Goal: Information Seeking & Learning: Learn about a topic

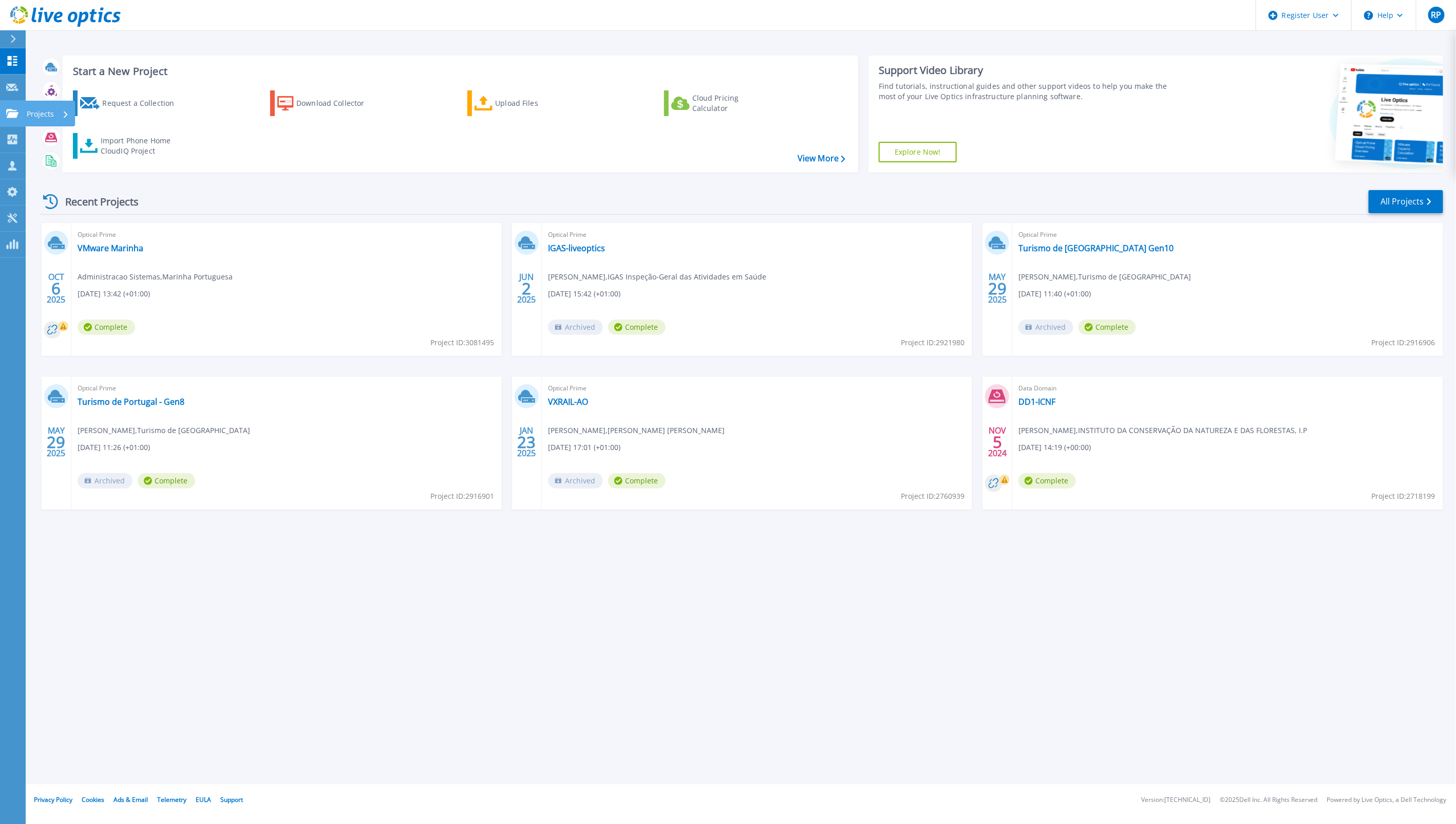
click at [11, 115] on icon at bounding box center [12, 113] width 12 height 9
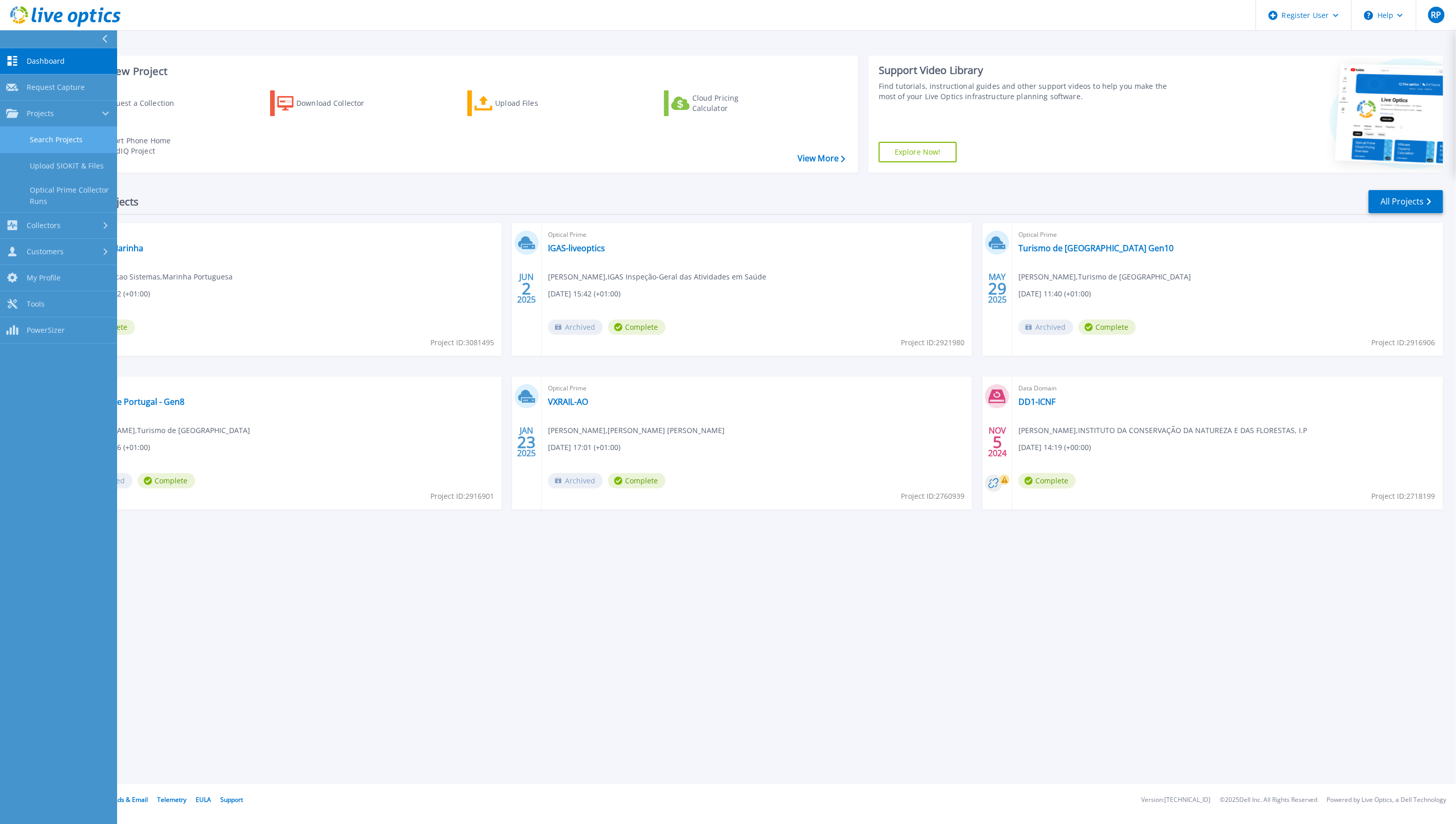
click at [63, 136] on link "Search Projects" at bounding box center [59, 140] width 117 height 26
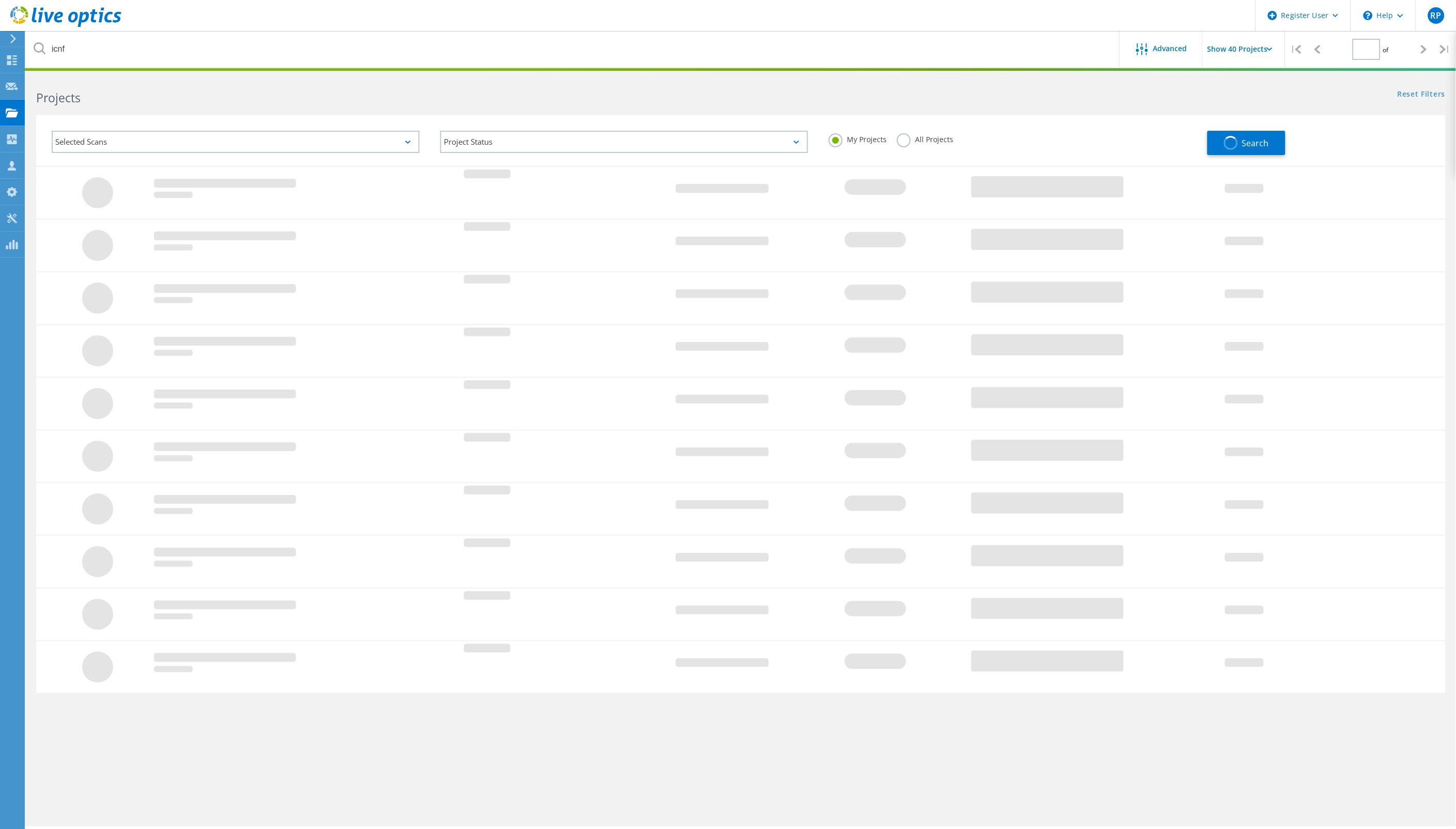
type input "1"
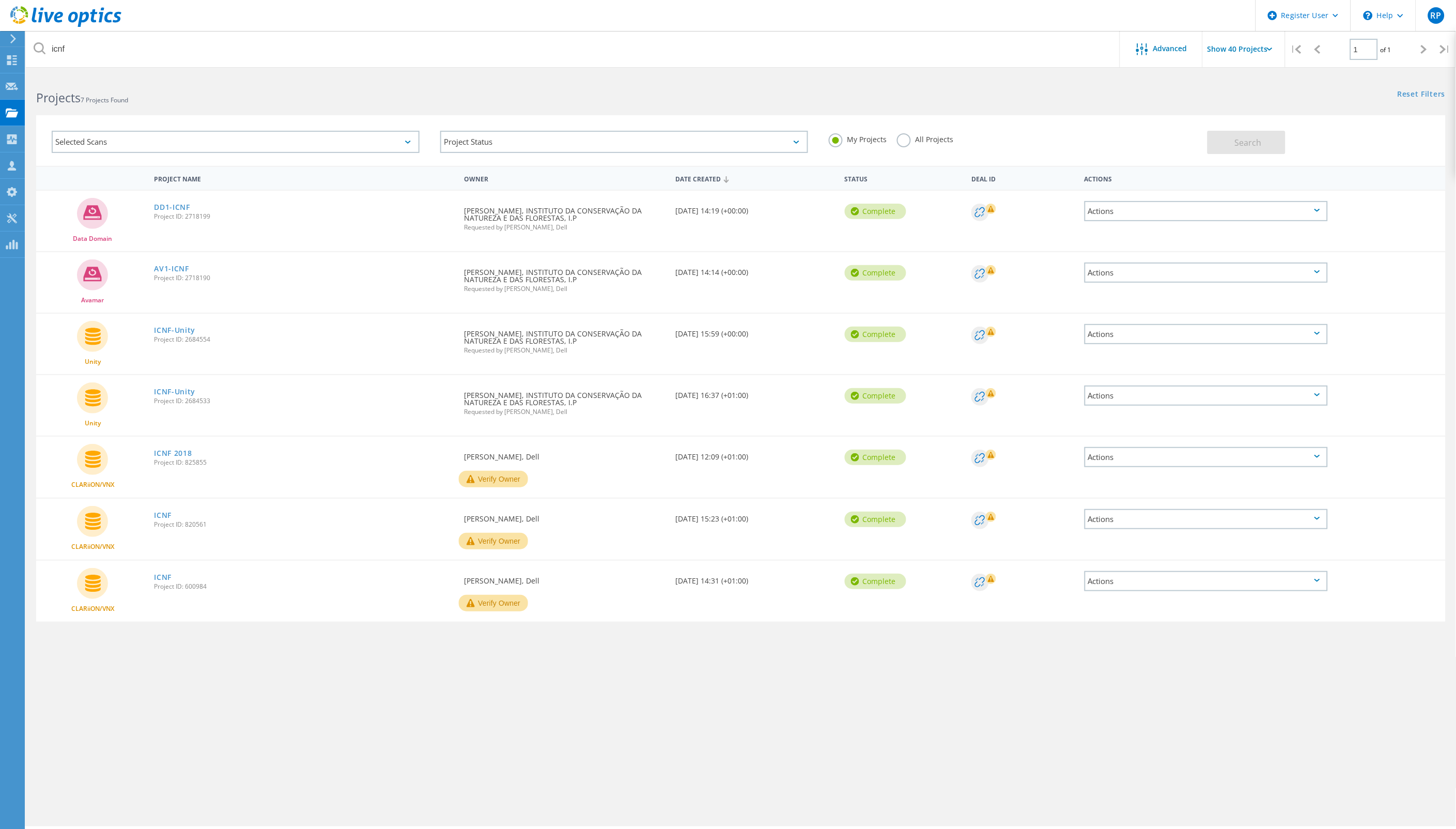
click at [925, 138] on label "All Projects" at bounding box center [925, 138] width 56 height 10
click at [0, 0] on input "All Projects" at bounding box center [0, 0] width 0 height 0
click at [1262, 143] on button "Search" at bounding box center [1247, 142] width 78 height 23
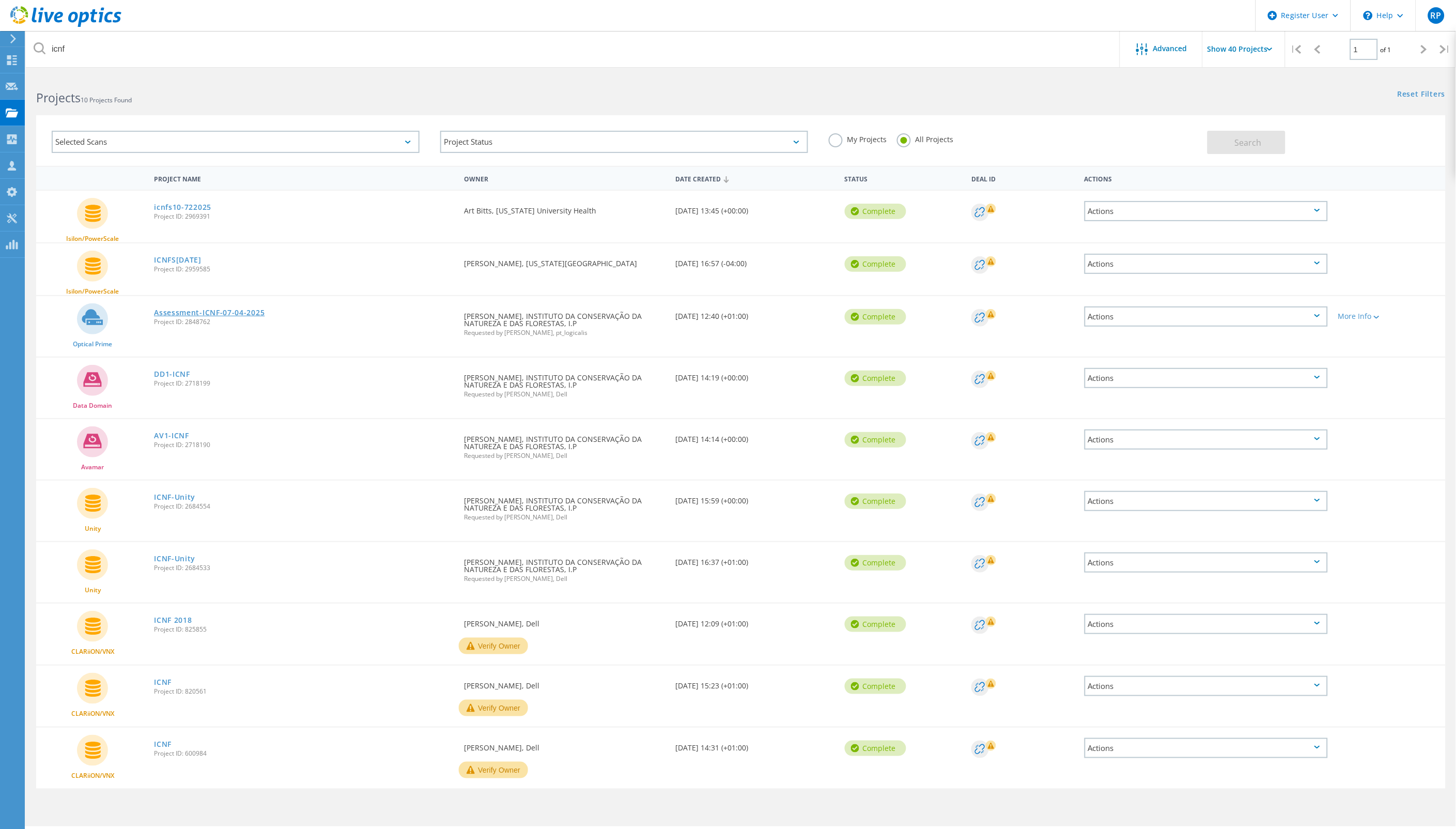
click at [241, 310] on link "Assessment-ICNF-07-04-2025" at bounding box center [209, 313] width 110 height 7
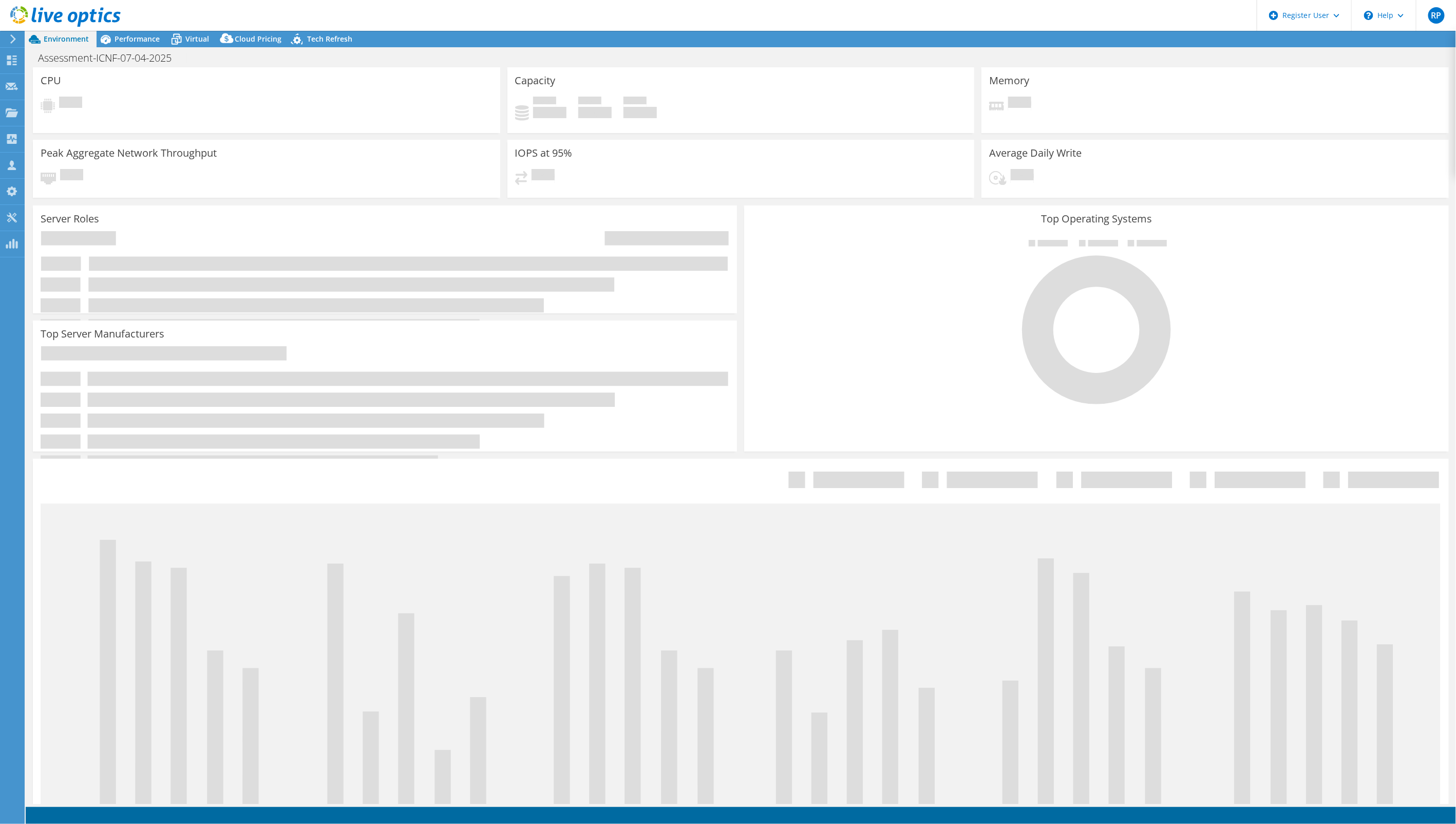
select select "USD"
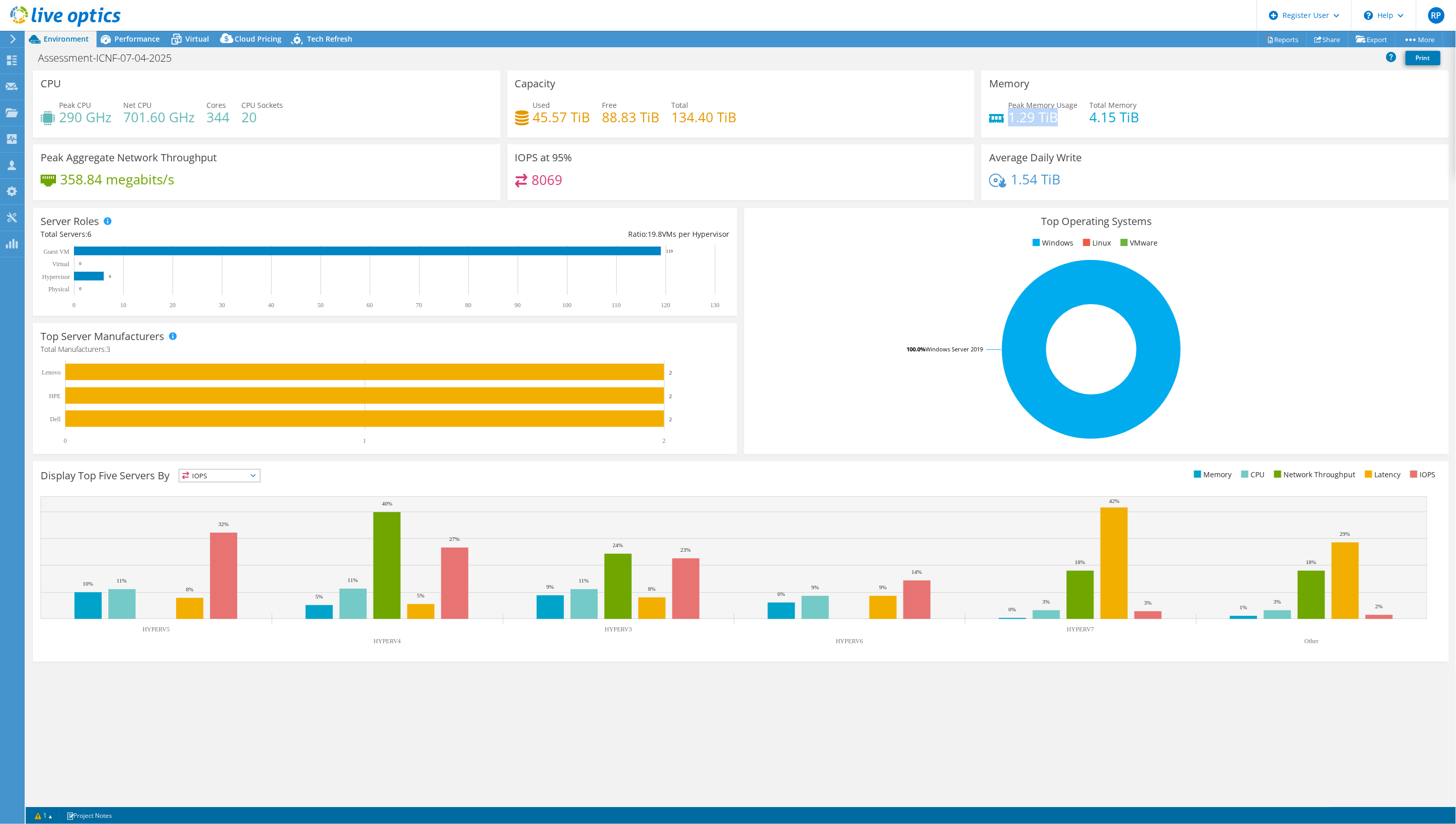
drag, startPoint x: 1010, startPoint y: 113, endPoint x: 1071, endPoint y: 115, distance: 61.0
click at [1071, 115] on h4 "1.29 TiB" at bounding box center [1042, 117] width 69 height 11
drag, startPoint x: 1071, startPoint y: 115, endPoint x: 1127, endPoint y: 122, distance: 56.4
click at [1127, 122] on h4 "4.15 TiB" at bounding box center [1114, 117] width 50 height 11
drag, startPoint x: 1009, startPoint y: 115, endPoint x: 1071, endPoint y: 118, distance: 62.1
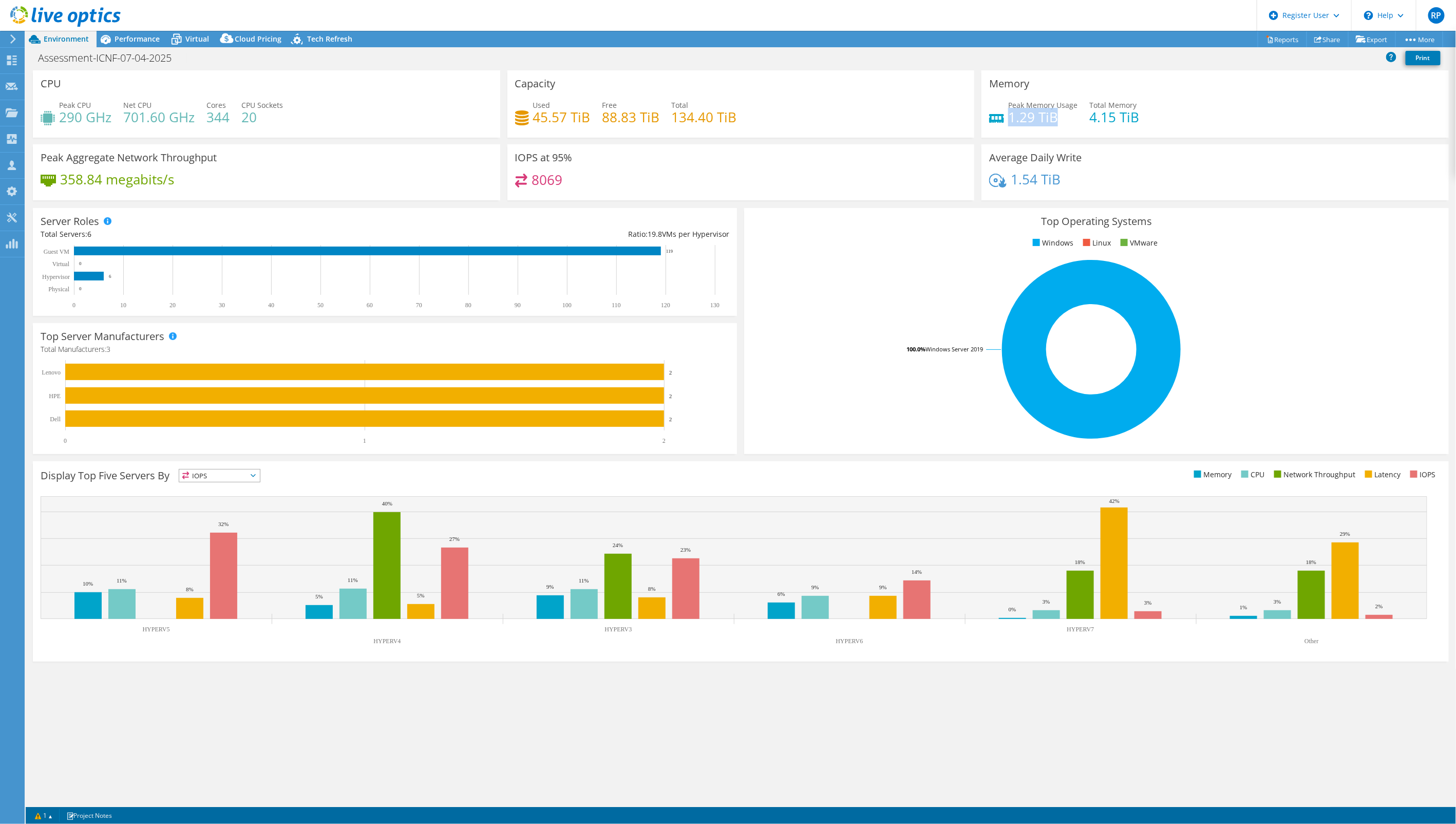
click at [1071, 118] on h4 "1.29 TiB" at bounding box center [1042, 117] width 69 height 11
drag, startPoint x: 1071, startPoint y: 118, endPoint x: 1207, endPoint y: 126, distance: 136.2
click at [1207, 126] on div "Peak Memory Usage 1.29 TiB Total Memory 4.15 TiB" at bounding box center [1215, 117] width 452 height 33
click at [259, 474] on span "IOPS" at bounding box center [220, 476] width 81 height 12
click at [221, 502] on li "Memory" at bounding box center [220, 503] width 81 height 14
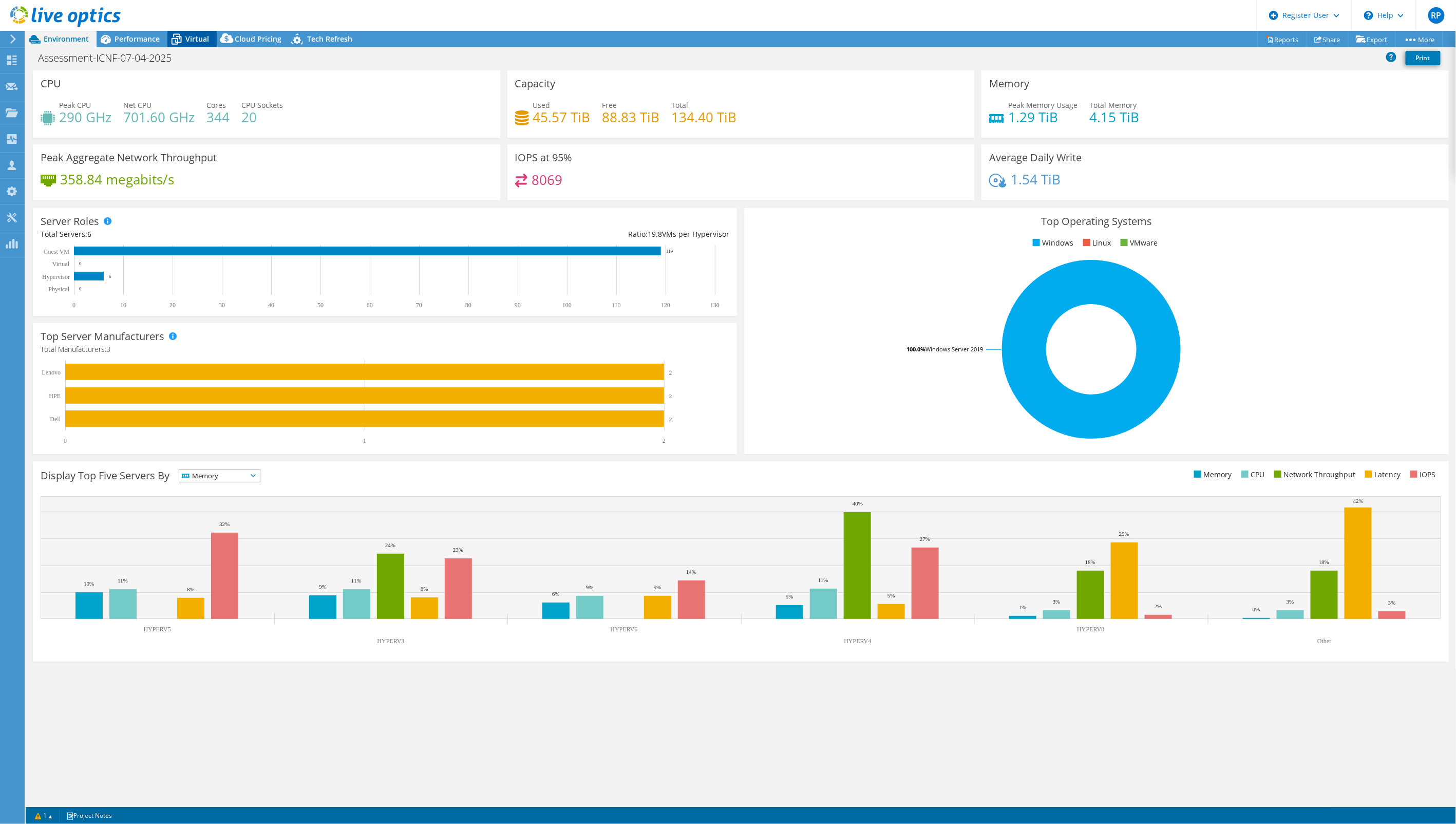
click at [186, 40] on span "Virtual" at bounding box center [197, 39] width 23 height 10
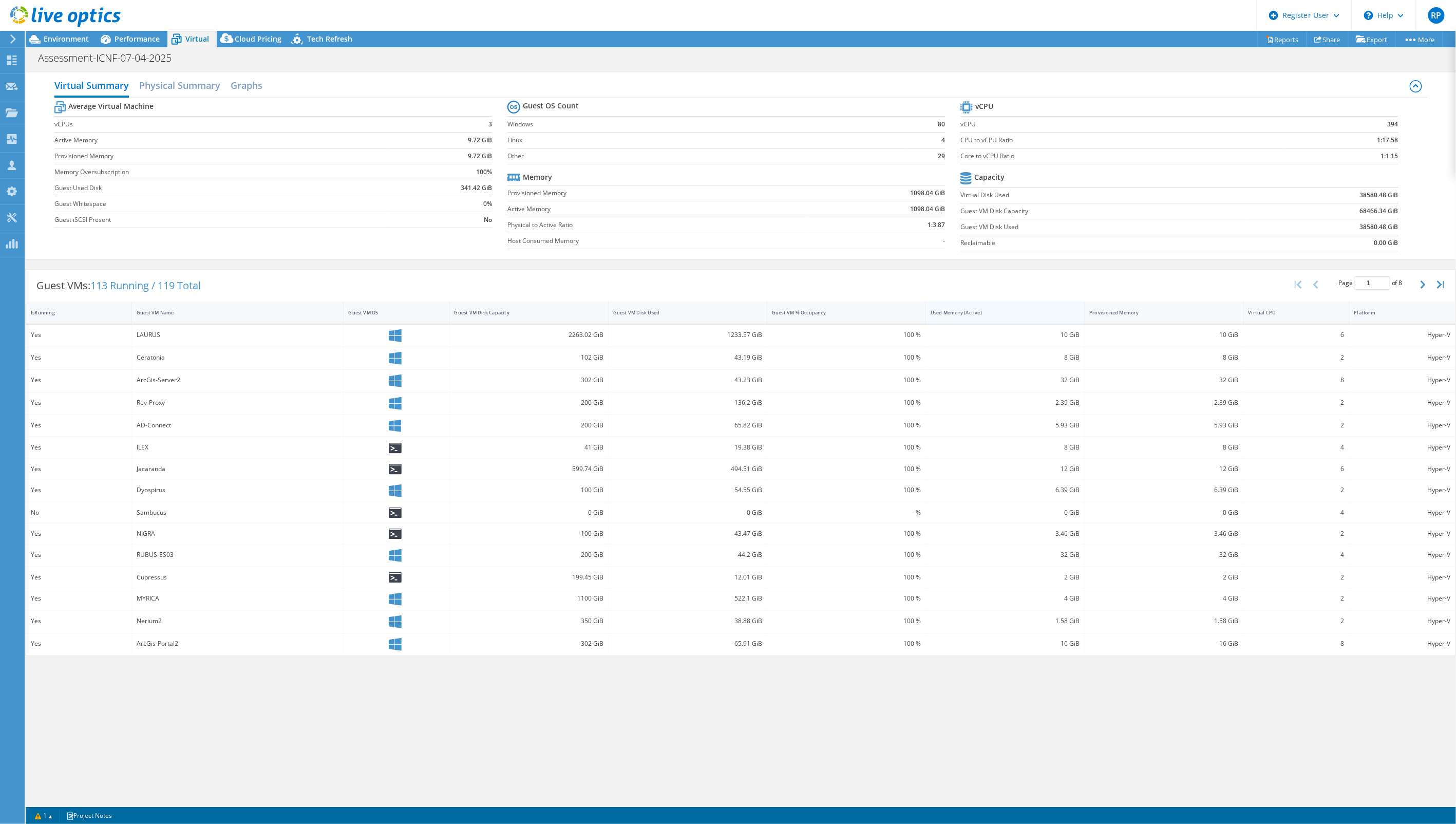
click at [1012, 315] on div "Used Memory (Active)" at bounding box center [998, 312] width 136 height 7
click at [1421, 284] on icon "button" at bounding box center [1423, 284] width 5 height 8
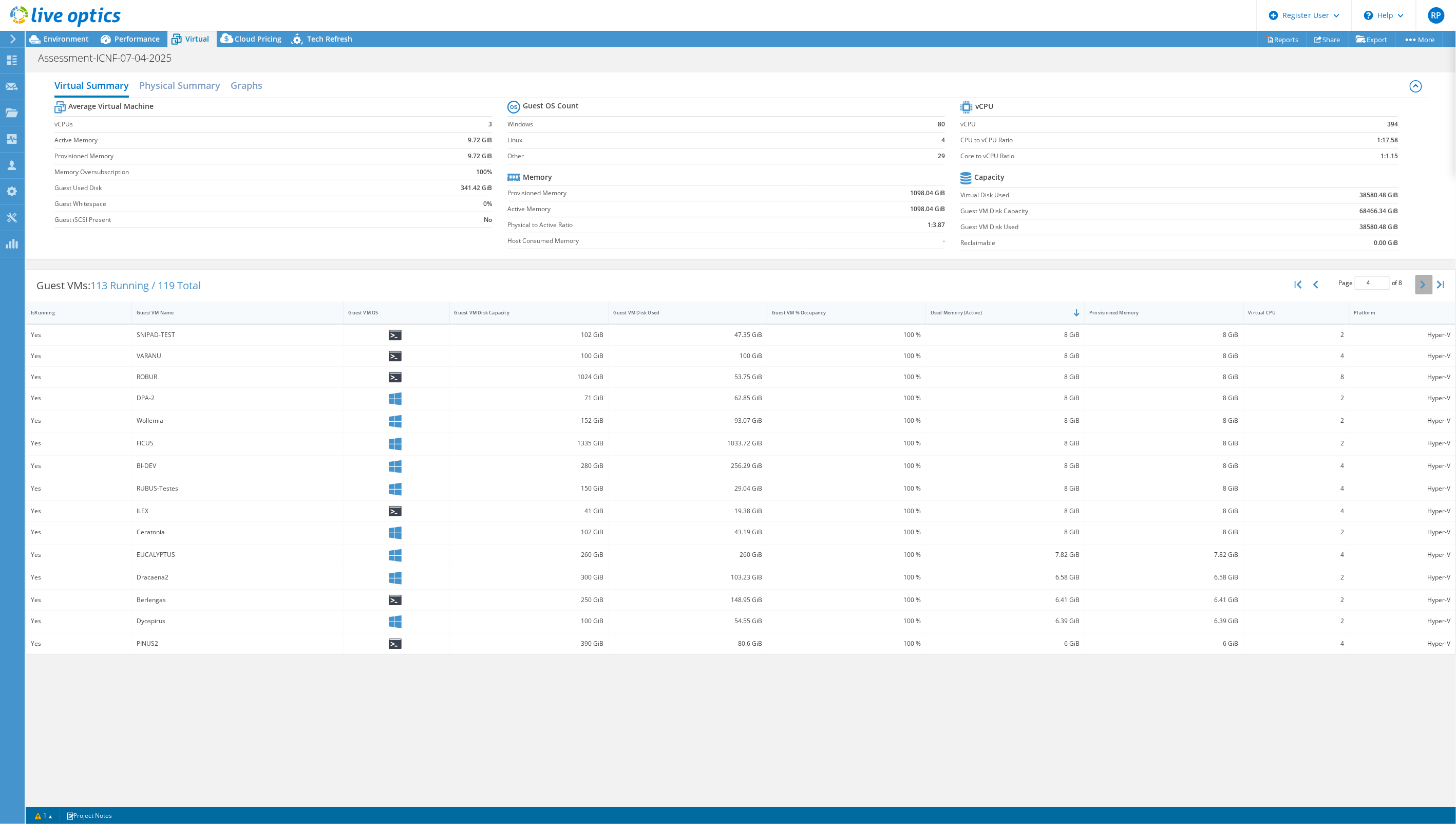
click at [1421, 284] on icon "button" at bounding box center [1423, 284] width 5 height 8
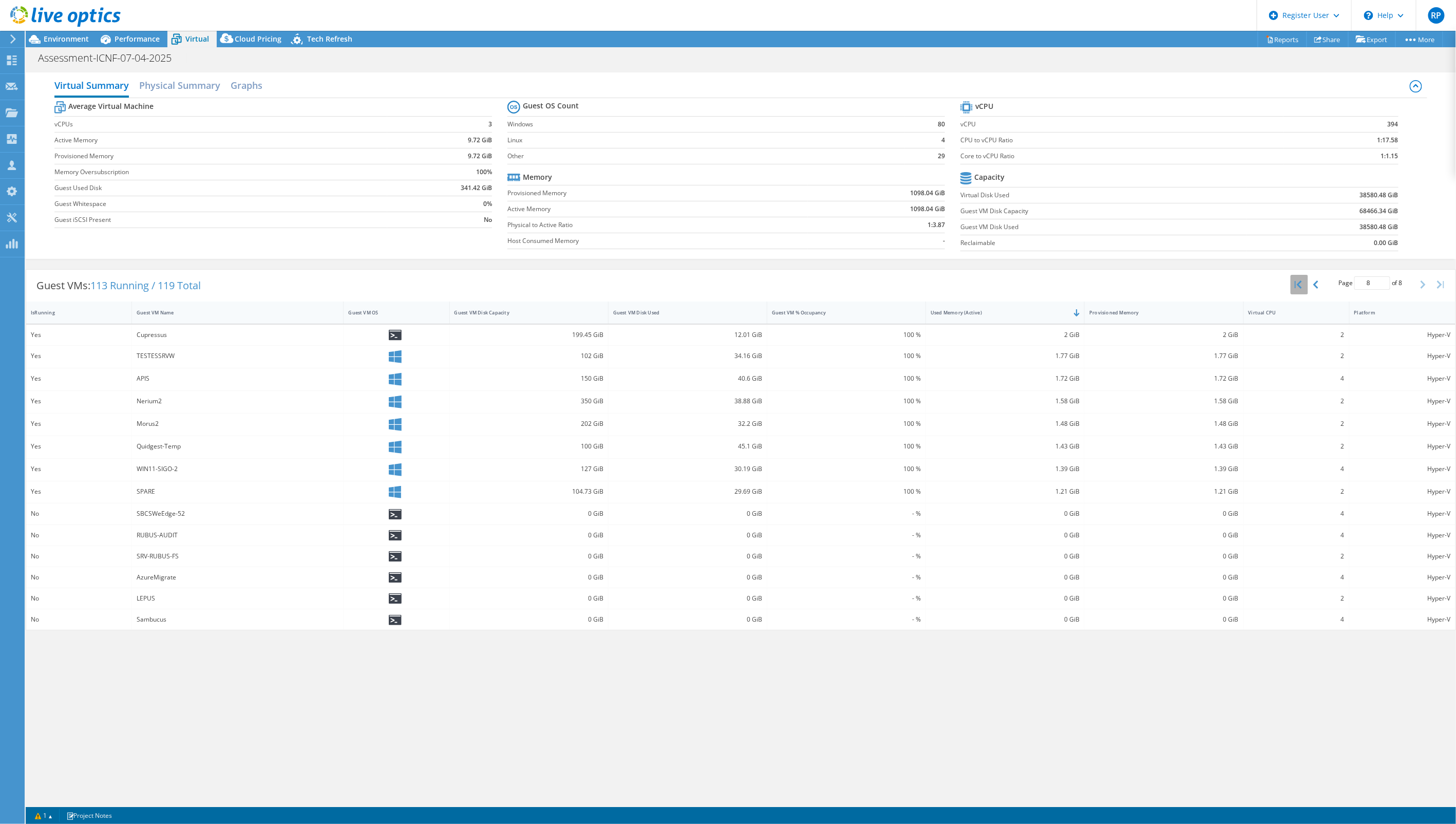
click at [1300, 284] on icon "button" at bounding box center [1298, 284] width 7 height 8
type input "1"
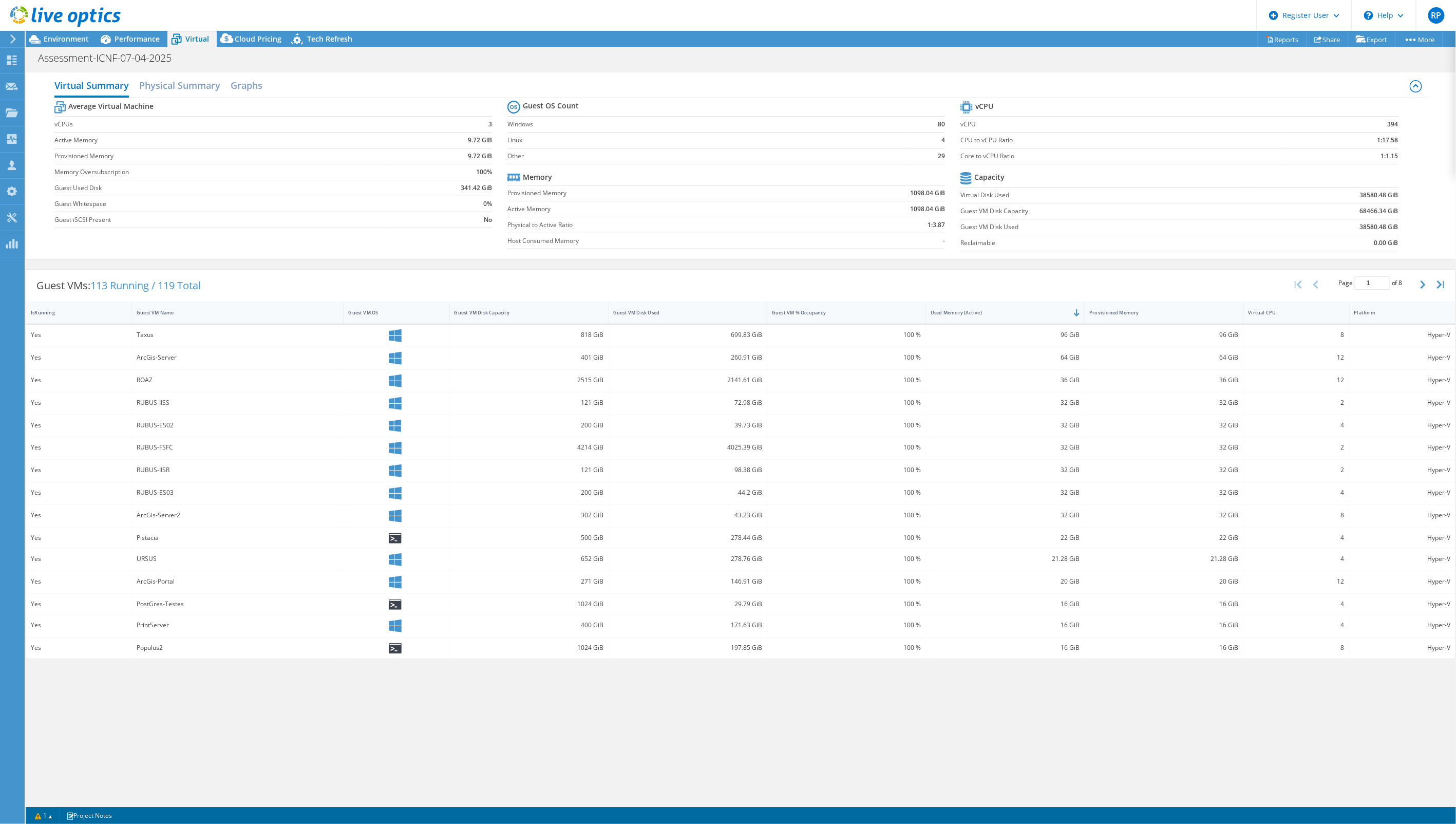
click at [192, 701] on div "Virtual Summary Physical Summary Graphs Average Virtual Machine vCPUs 3 Active …" at bounding box center [741, 435] width 1430 height 736
